Goal: Transaction & Acquisition: Purchase product/service

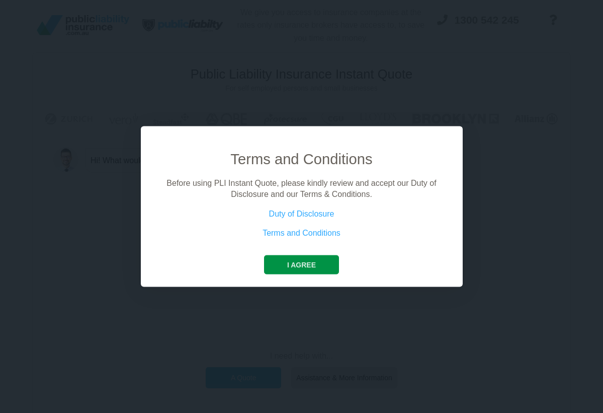
drag, startPoint x: 324, startPoint y: 266, endPoint x: 324, endPoint y: 259, distance: 7.5
click at [324, 266] on button "I agree" at bounding box center [301, 264] width 75 height 19
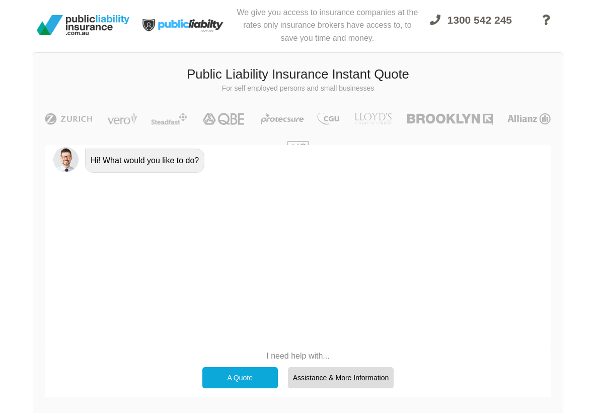
click at [257, 378] on div "A Quote" at bounding box center [239, 377] width 75 height 21
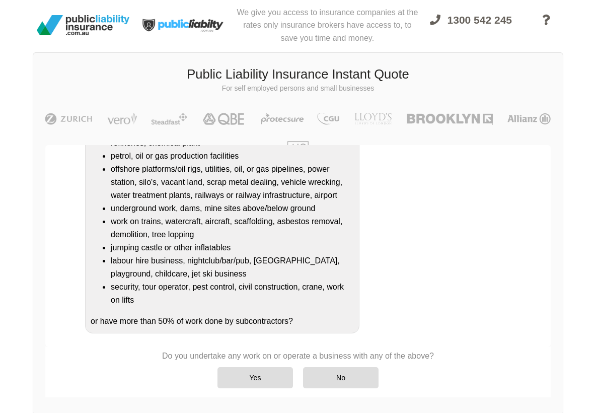
scroll to position [166, 0]
click at [312, 371] on div "No" at bounding box center [340, 377] width 75 height 21
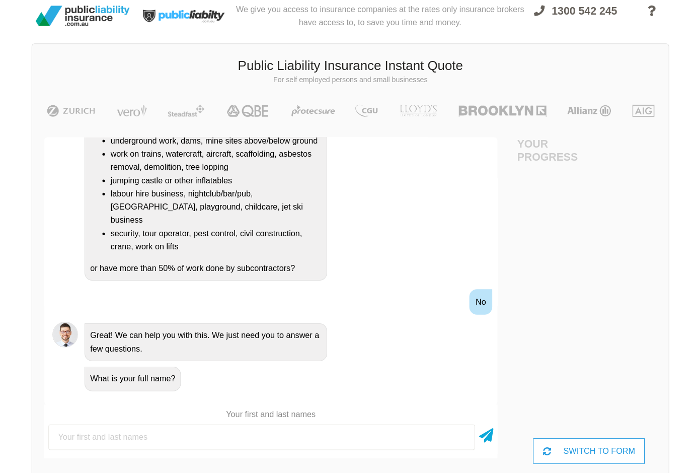
scroll to position [8, 43]
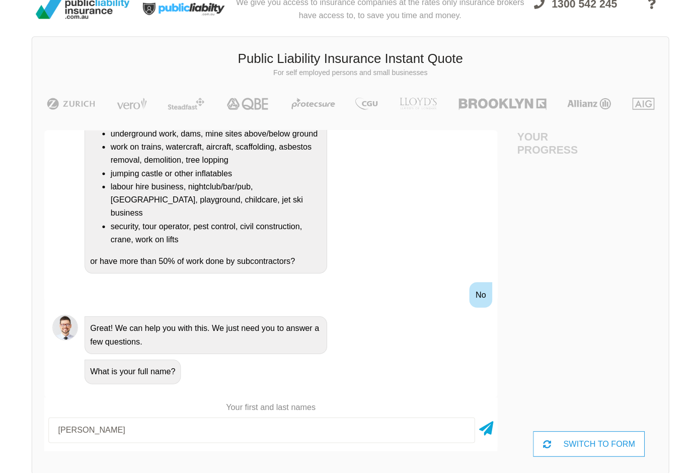
type input "[PERSON_NAME]"
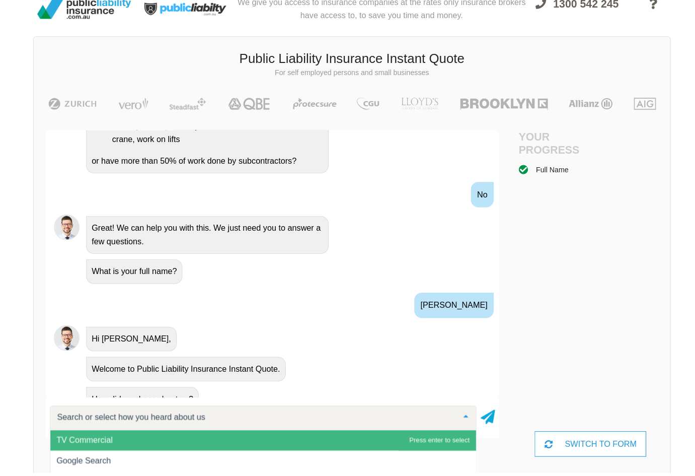
scroll to position [315, 0]
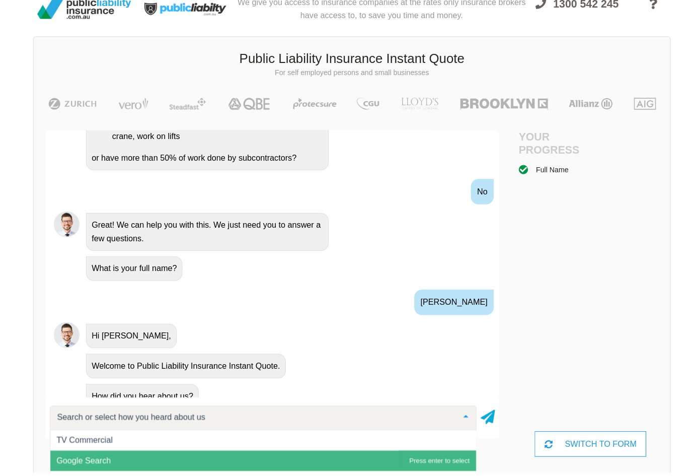
click at [218, 412] on span "Google Search" at bounding box center [260, 463] width 420 height 20
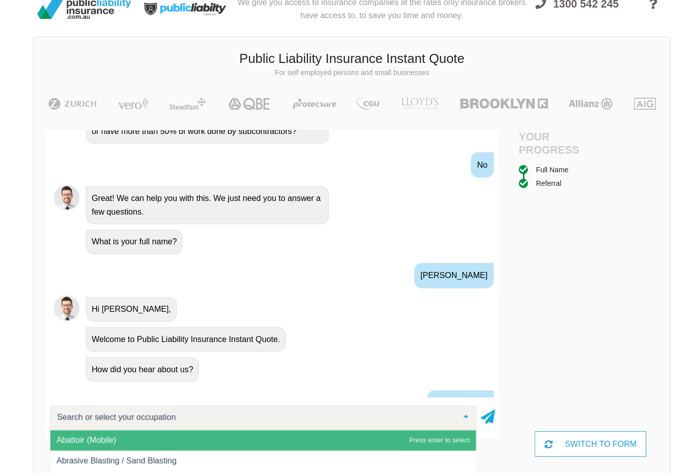
scroll to position [411, 0]
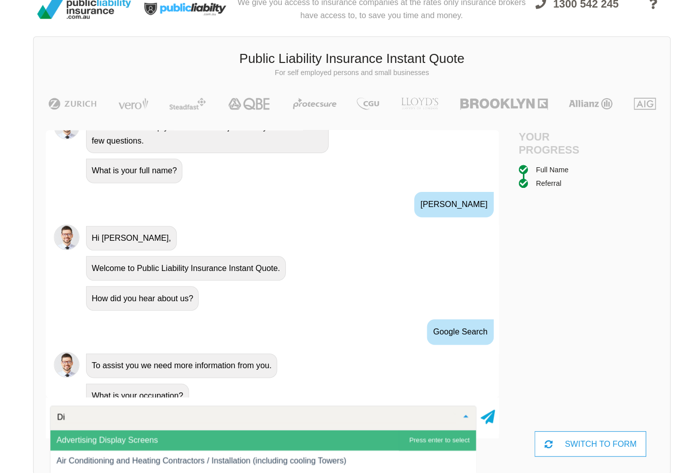
type input "D"
type input "C"
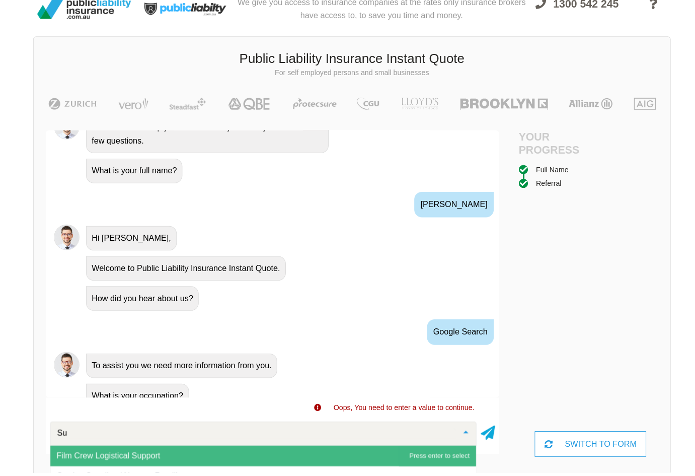
type input "S"
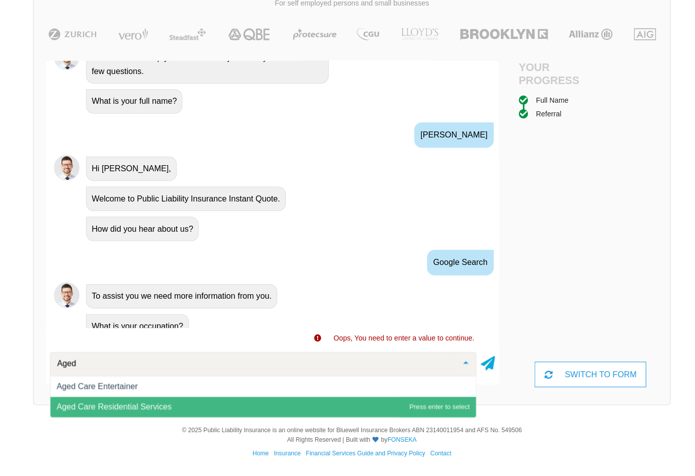
scroll to position [76, 9]
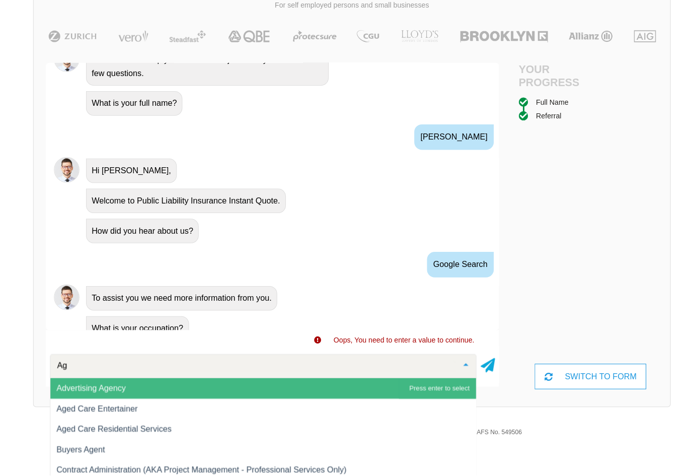
type input "A"
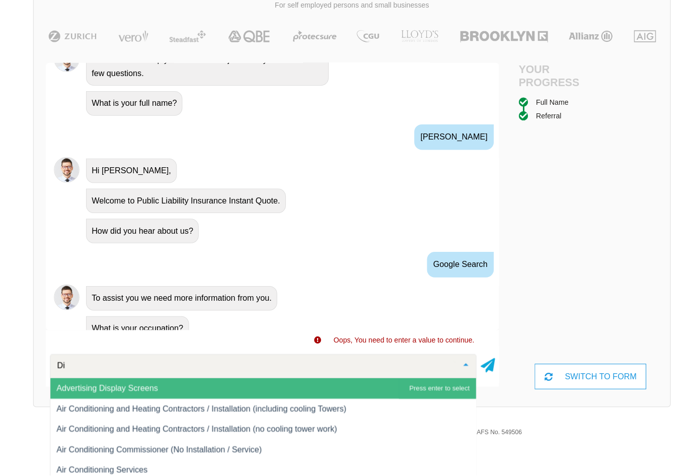
type input "D"
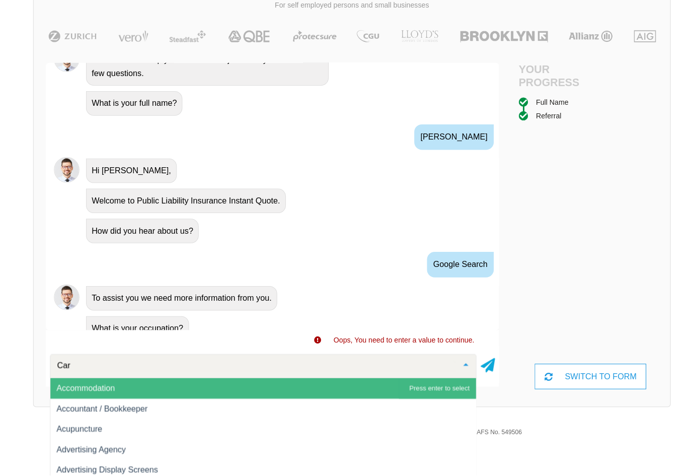
type input "Care"
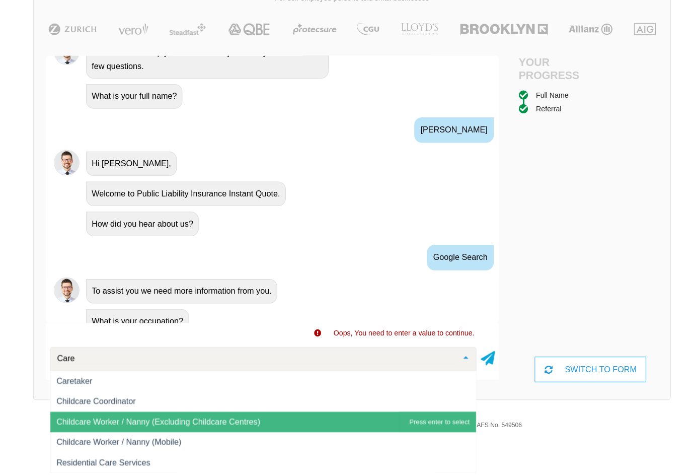
scroll to position [82, 9]
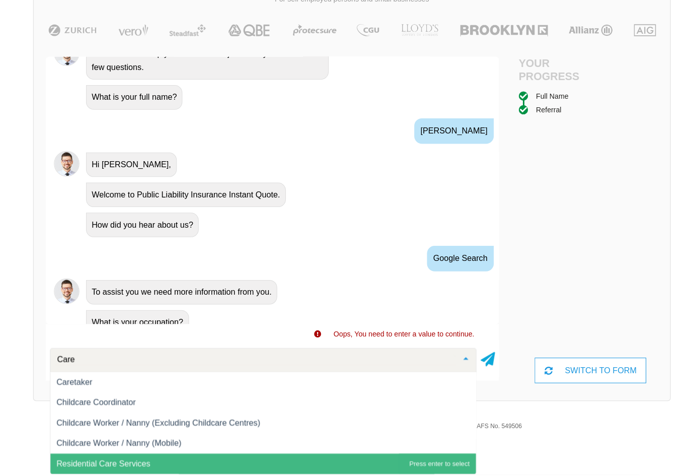
click at [136, 412] on span "Residential Care Services" at bounding box center [260, 465] width 420 height 20
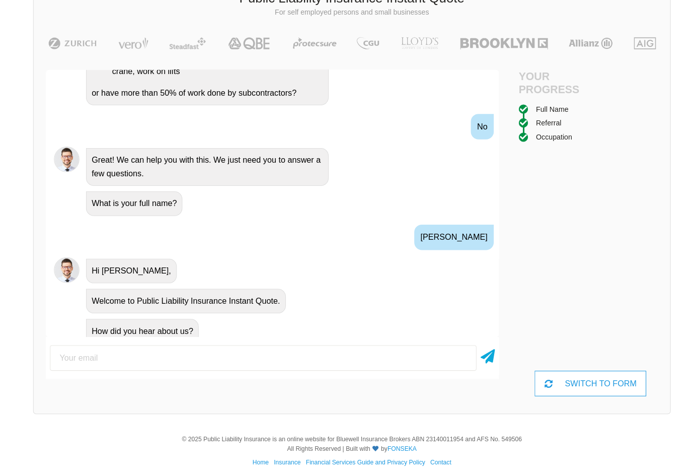
scroll to position [478, 0]
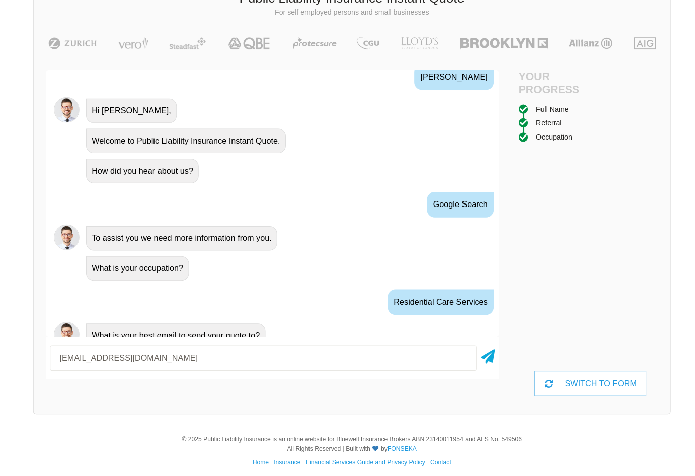
type input "[EMAIL_ADDRESS][DOMAIN_NAME]"
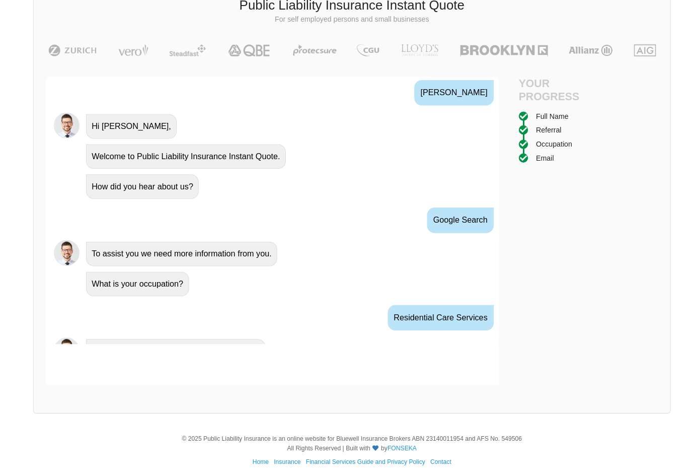
scroll to position [544, 0]
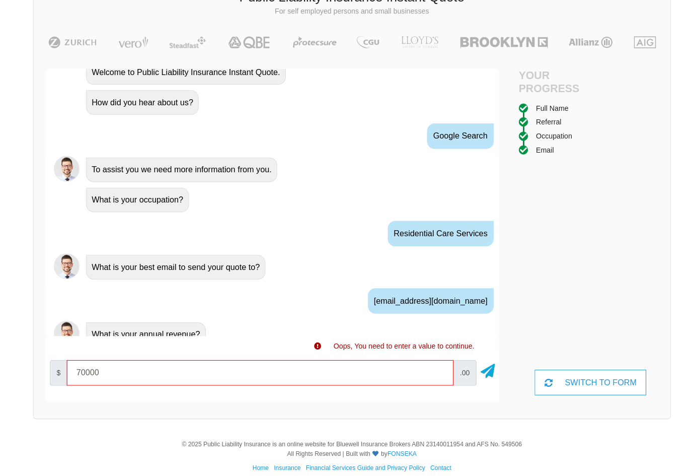
type input "70000"
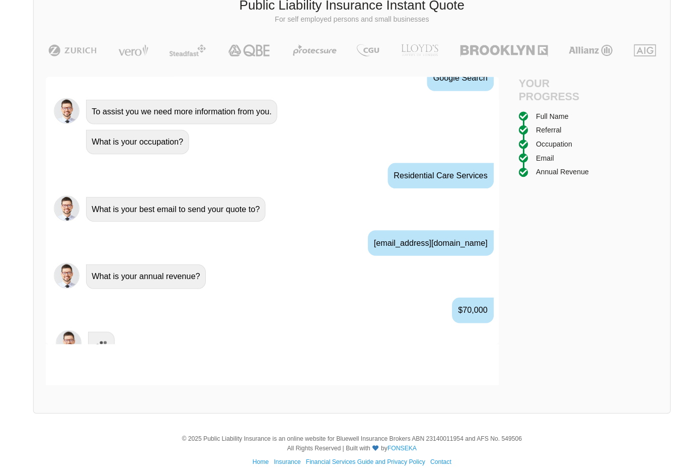
scroll to position [610, 0]
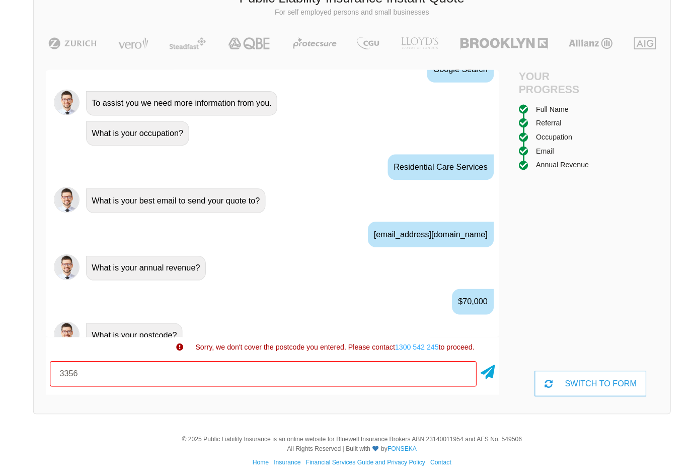
type input "3356"
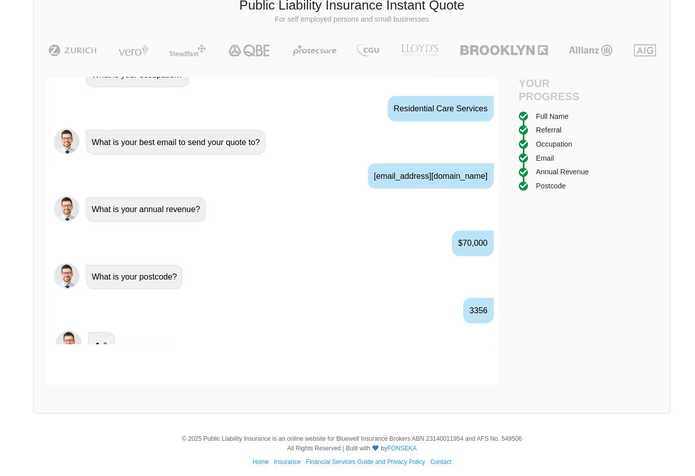
scroll to position [677, 0]
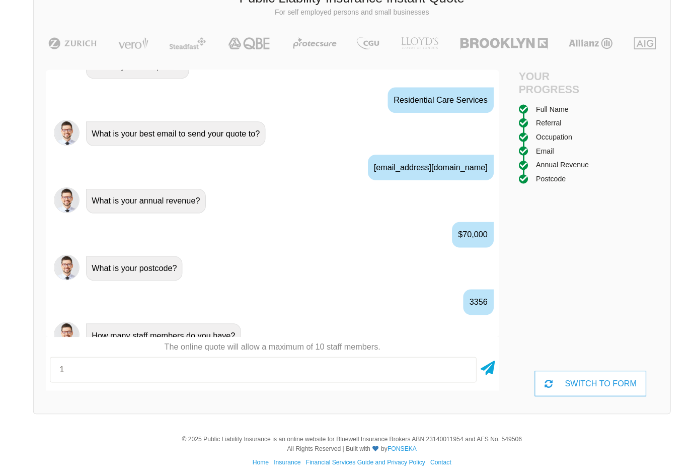
type input "1"
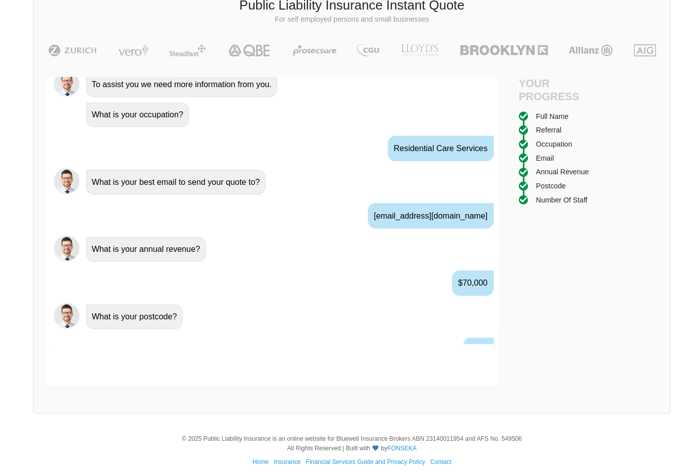
scroll to position [743, 0]
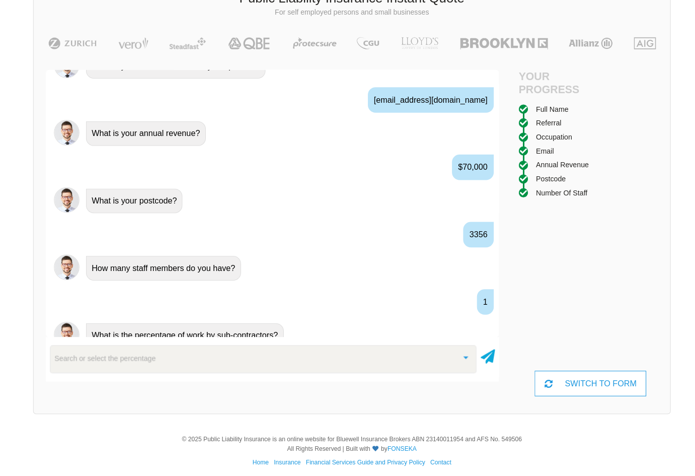
click at [288, 349] on div "Search or select the percentage" at bounding box center [259, 354] width 421 height 27
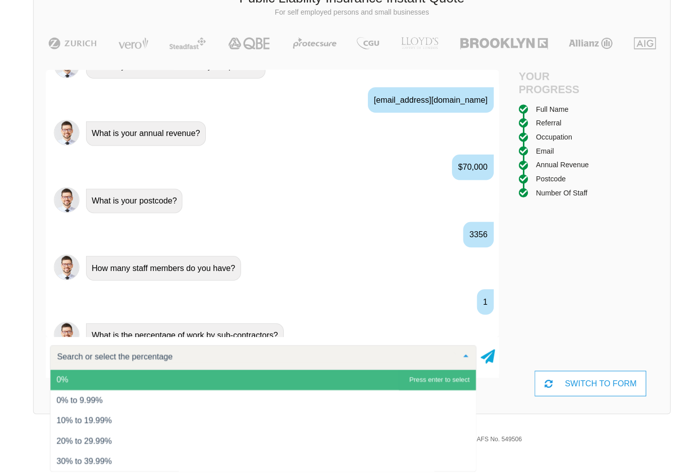
click at [254, 366] on span "0%" at bounding box center [260, 375] width 420 height 20
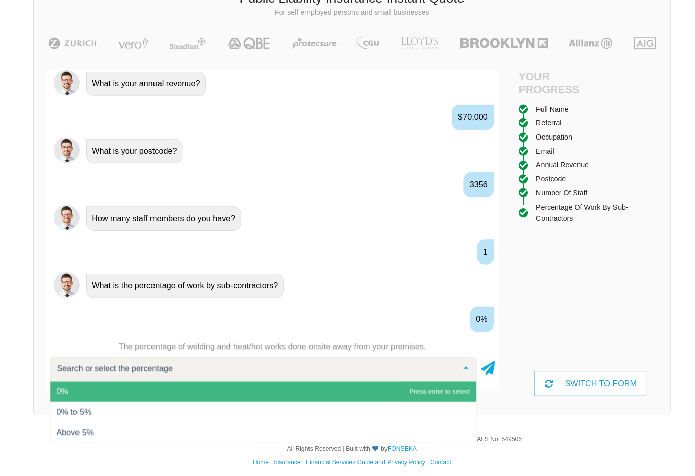
scroll to position [810, 0]
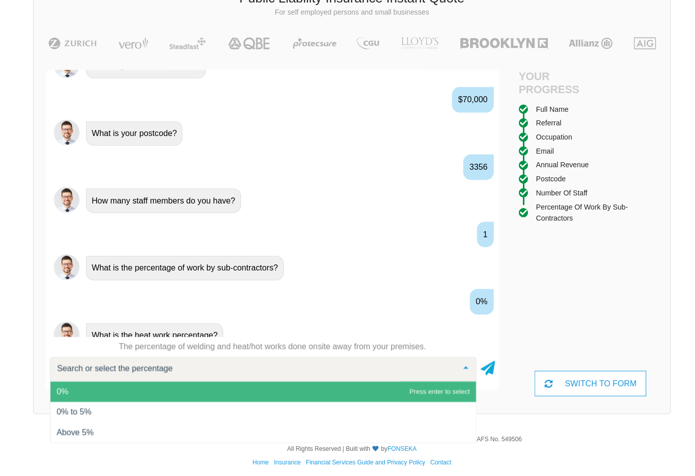
click at [166, 390] on span "0%" at bounding box center [260, 386] width 420 height 20
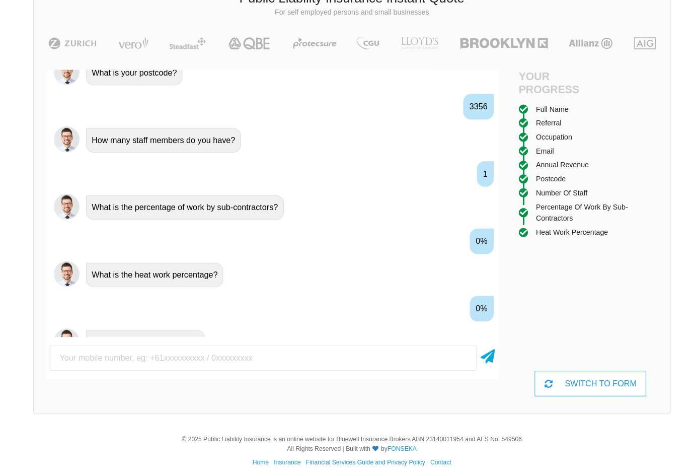
scroll to position [876, 0]
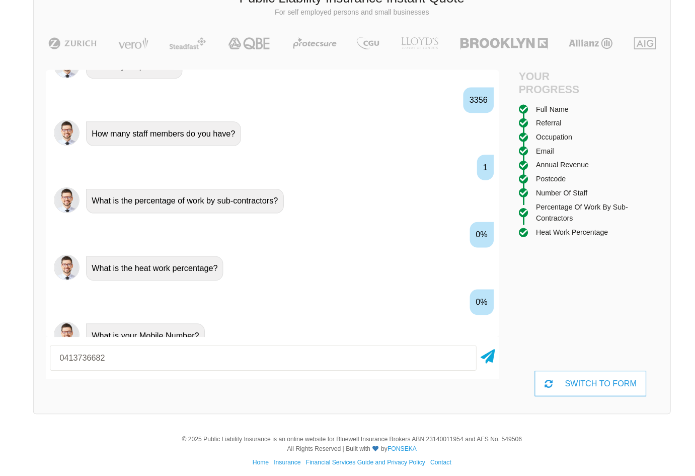
type input "0413736682"
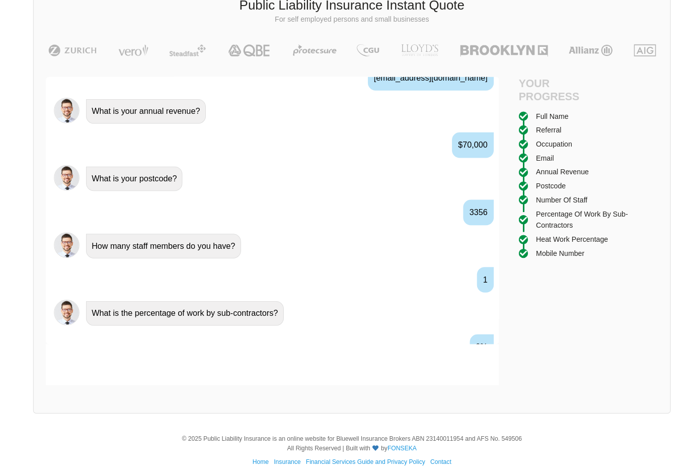
scroll to position [943, 0]
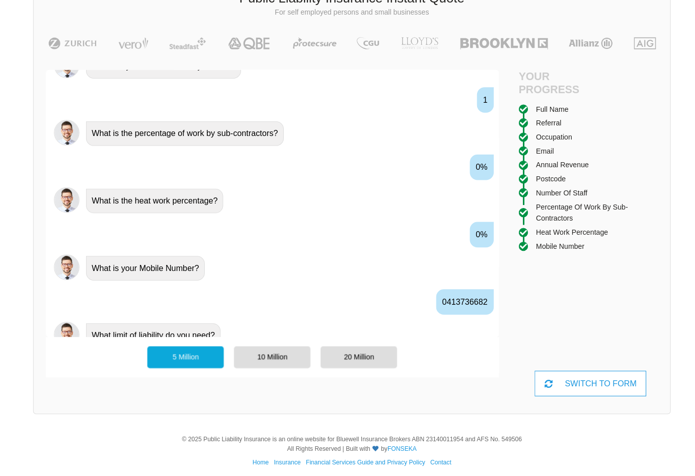
click at [145, 353] on div "5 Million" at bounding box center [182, 352] width 75 height 21
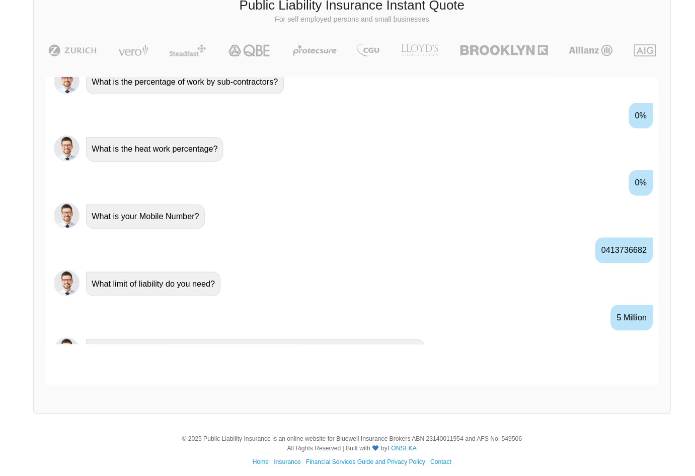
scroll to position [1013, 0]
